Goal: Find specific page/section: Find specific page/section

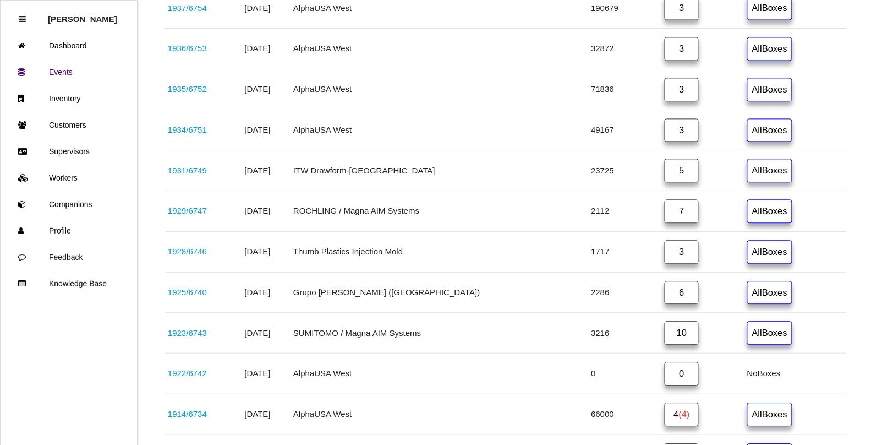
scroll to position [619, 0]
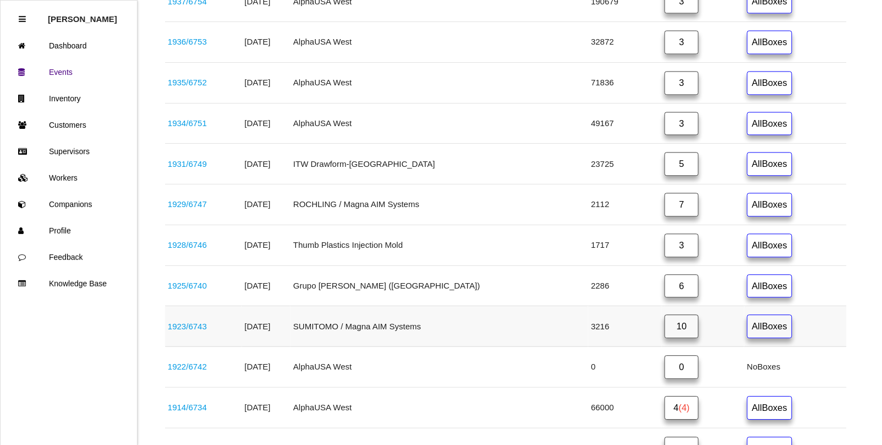
click at [188, 331] on link "1923 / 6743" at bounding box center [187, 325] width 39 height 9
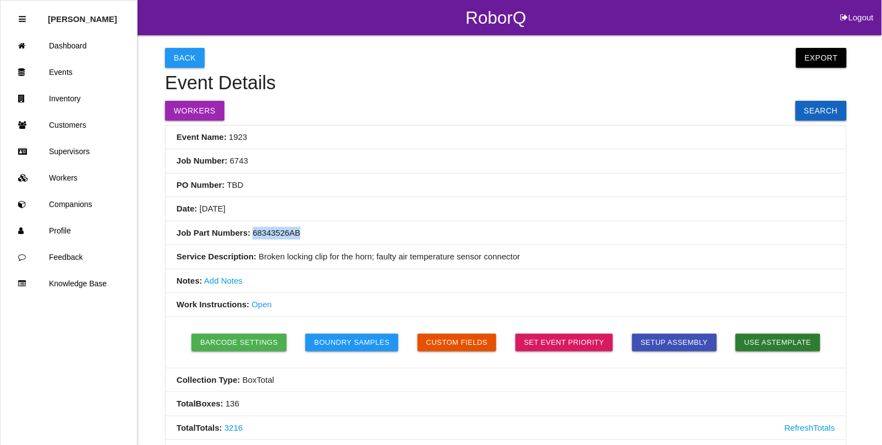
drag, startPoint x: 296, startPoint y: 234, endPoint x: 251, endPoint y: 234, distance: 44.6
click at [251, 234] on li "Job Part Numbers: 68343526AB" at bounding box center [506, 233] width 681 height 24
copy li "68343526AB"
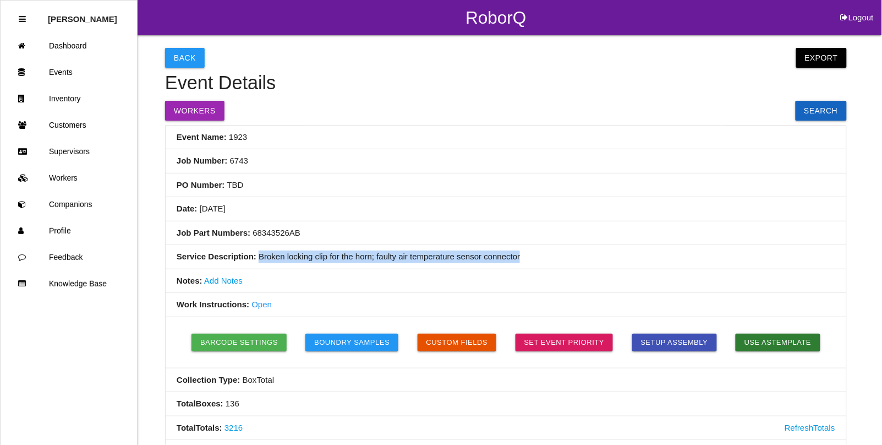
drag, startPoint x: 524, startPoint y: 257, endPoint x: 256, endPoint y: 262, distance: 268.0
click at [256, 262] on li "Service Description: Broken locking clip for the horn; faulty air temperature s…" at bounding box center [506, 257] width 681 height 24
copy li "Broken locking clip for the horn; faulty air temperature sensor connector"
click at [72, 73] on link "Events" at bounding box center [69, 72] width 136 height 26
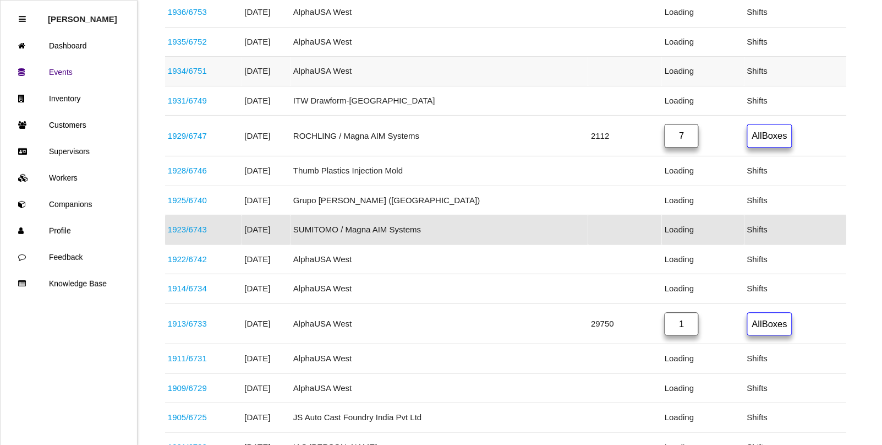
scroll to position [633, 0]
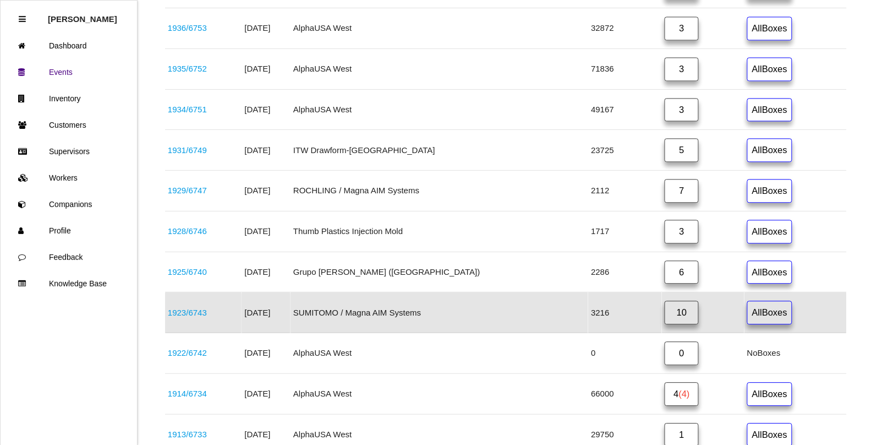
click at [665, 320] on link "10" at bounding box center [682, 312] width 34 height 24
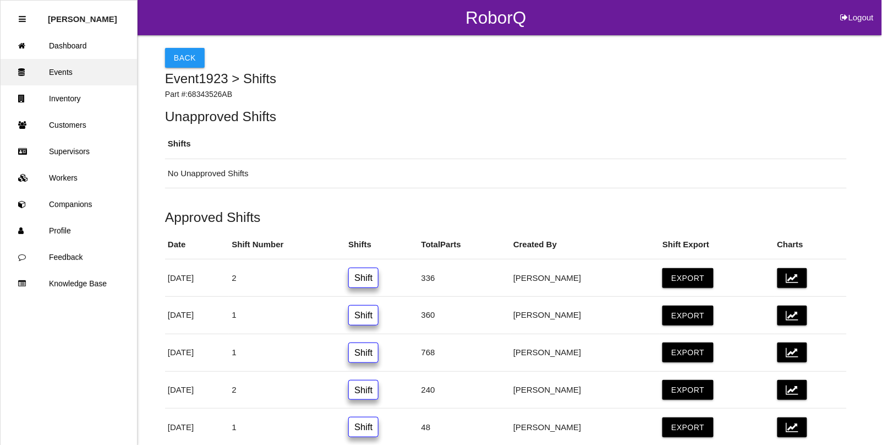
click at [48, 69] on link "Events" at bounding box center [69, 72] width 136 height 26
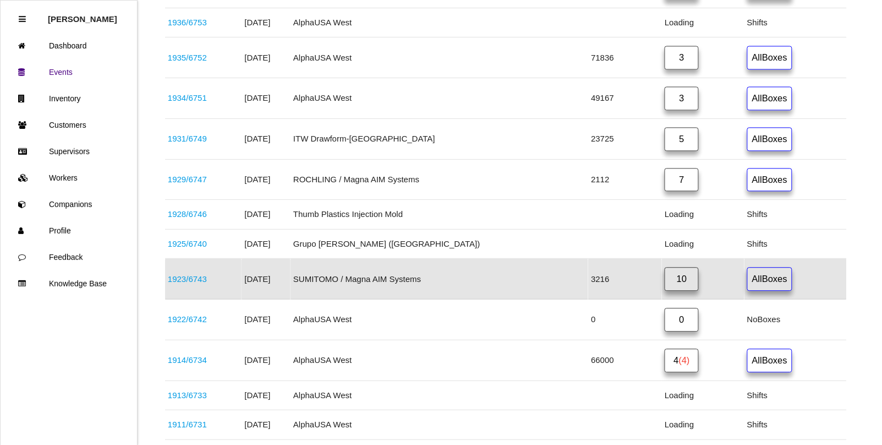
scroll to position [633, 0]
